Goal: Check status: Check status

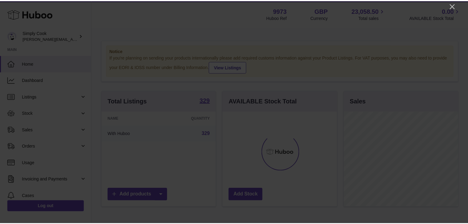
scroll to position [96, 115]
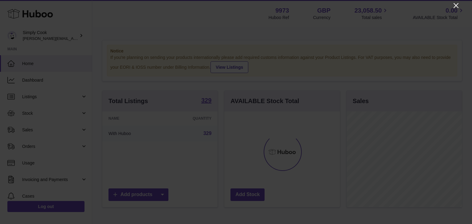
click at [455, 5] on icon "Close" at bounding box center [456, 5] width 5 height 5
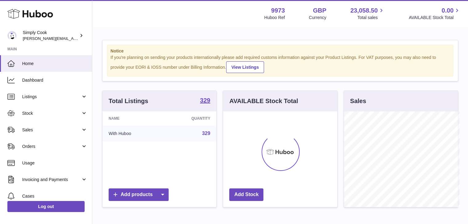
scroll to position [307351, 307332]
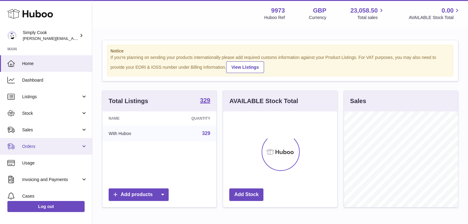
click at [45, 152] on link "Orders" at bounding box center [46, 146] width 92 height 17
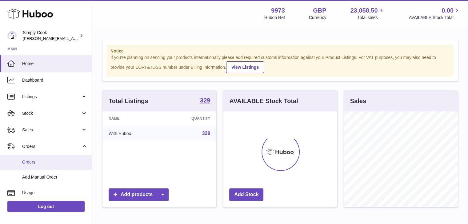
click at [43, 160] on span "Orders" at bounding box center [54, 163] width 65 height 6
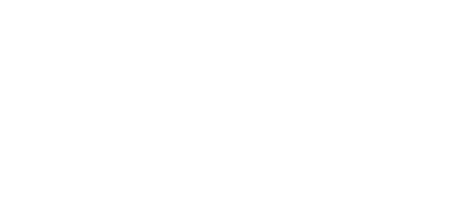
click at [147, 0] on html at bounding box center [234, 0] width 468 height 0
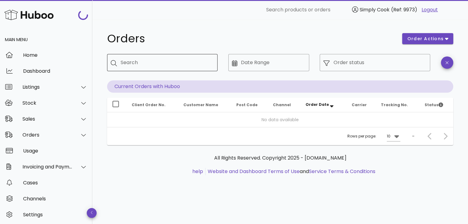
click at [148, 56] on div "Search" at bounding box center [167, 62] width 92 height 17
paste input "********"
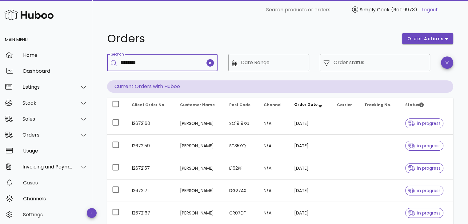
type input "********"
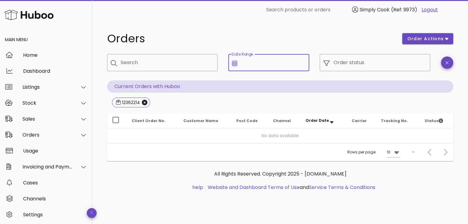
click at [294, 65] on input "Date Range" at bounding box center [273, 63] width 65 height 10
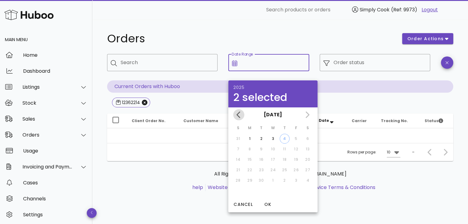
click at [235, 113] on icon "Previous month" at bounding box center [238, 114] width 7 height 7
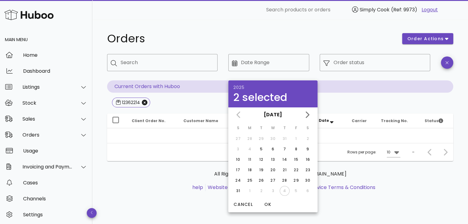
click at [236, 113] on div "[DATE]" at bounding box center [272, 115] width 89 height 15
click at [239, 115] on div "[DATE]" at bounding box center [272, 115] width 89 height 15
click at [243, 205] on span "Cancel" at bounding box center [243, 205] width 20 height 6
